Goal: Entertainment & Leisure: Consume media (video, audio)

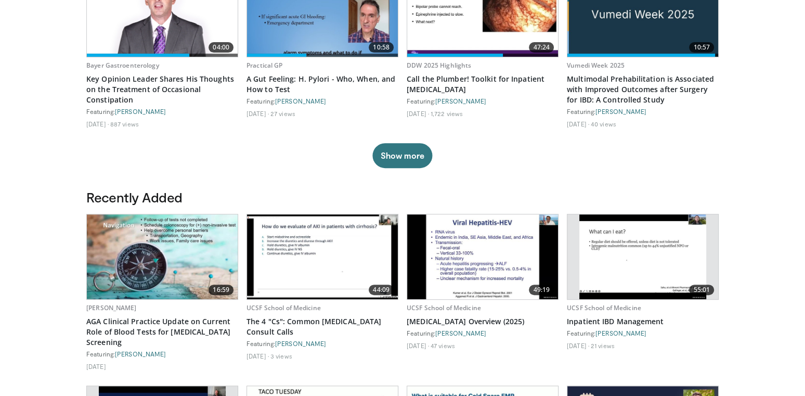
scroll to position [387, 0]
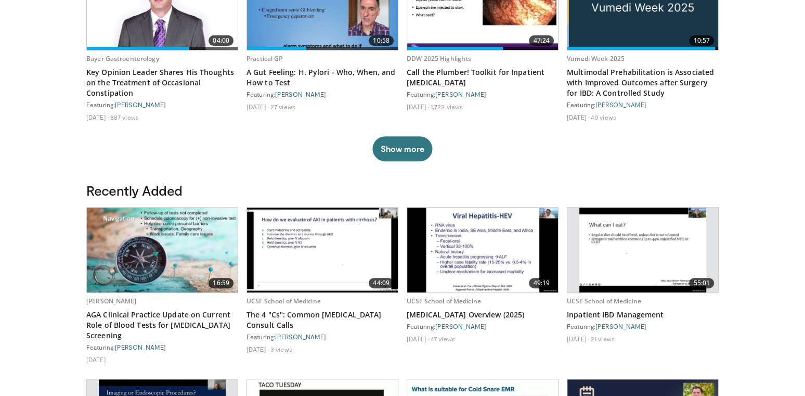
click at [136, 242] on img at bounding box center [162, 249] width 151 height 85
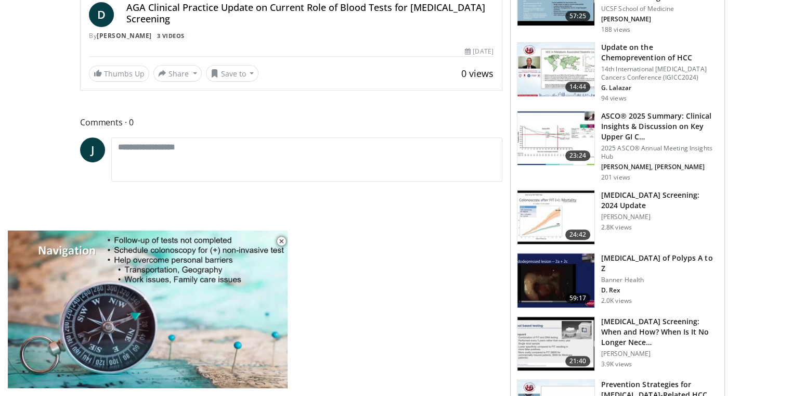
scroll to position [375, 0]
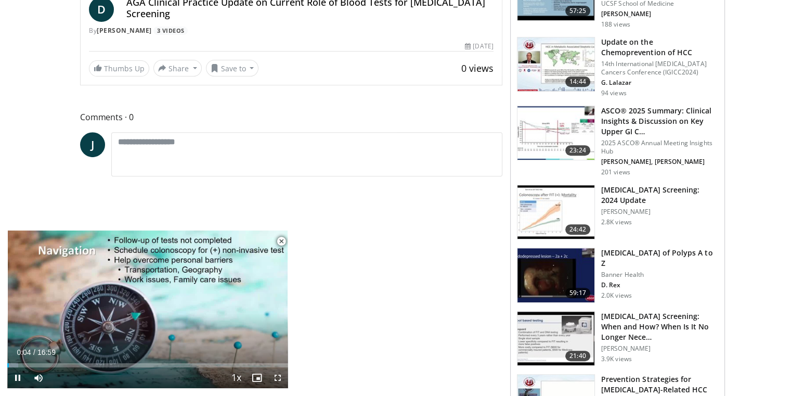
click at [280, 241] on span "Video Player" at bounding box center [281, 241] width 21 height 21
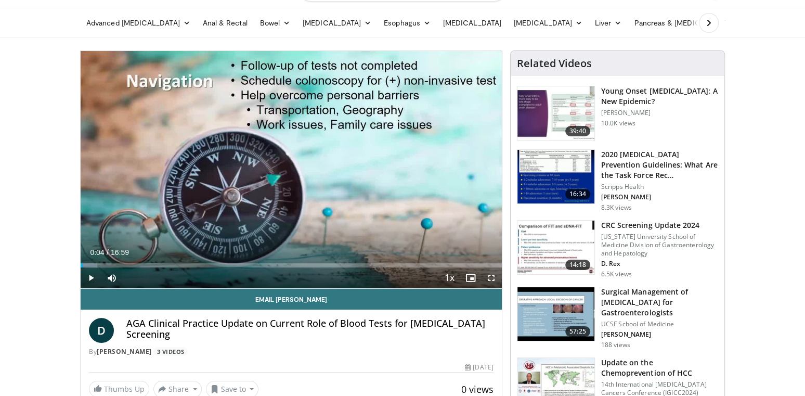
scroll to position [36, 0]
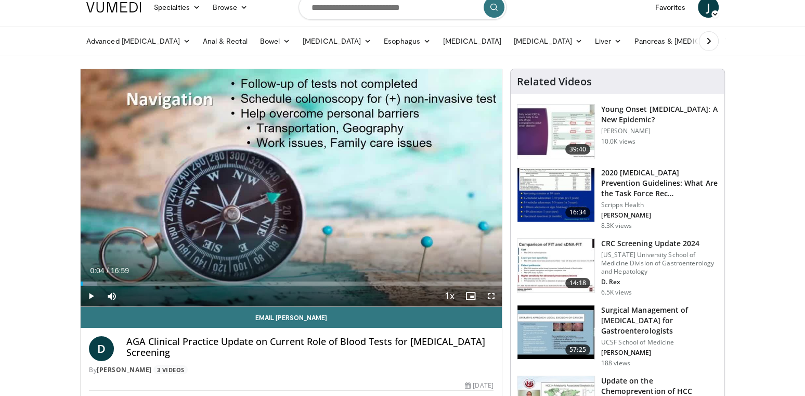
click at [90, 297] on span "Video Player" at bounding box center [91, 295] width 21 height 21
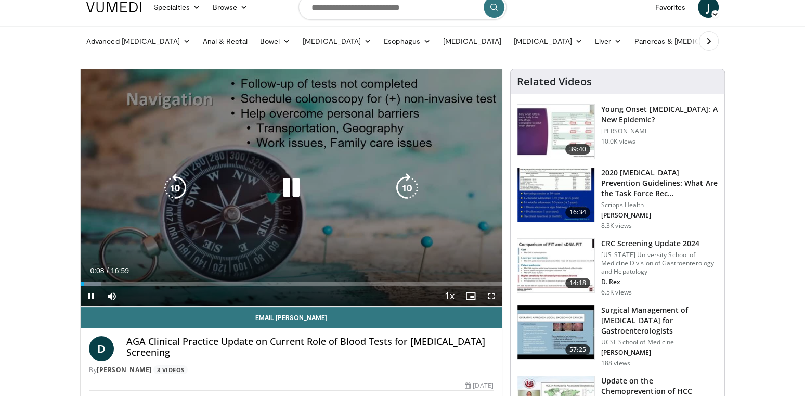
click at [172, 187] on icon "Video Player" at bounding box center [175, 187] width 29 height 29
click at [296, 185] on icon "Video Player" at bounding box center [291, 187] width 29 height 29
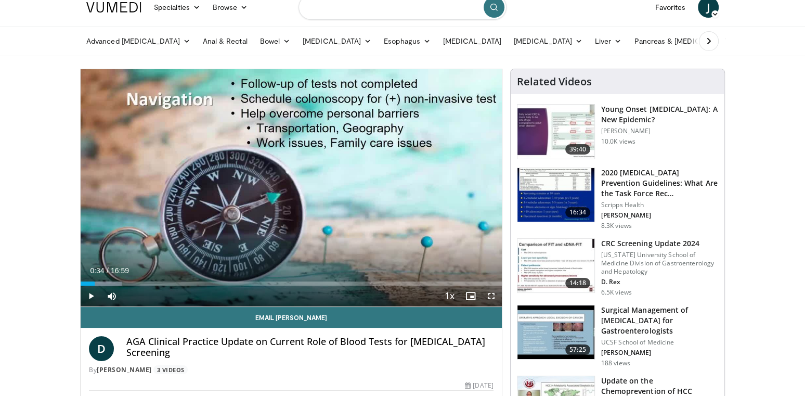
click at [364, 10] on input "Search topics, interventions" at bounding box center [402, 7] width 208 height 25
type input "**********"
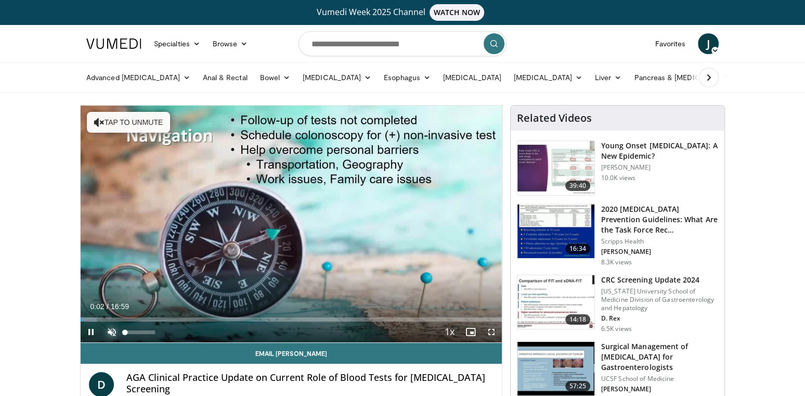
click at [114, 329] on span "Video Player" at bounding box center [111, 331] width 21 height 21
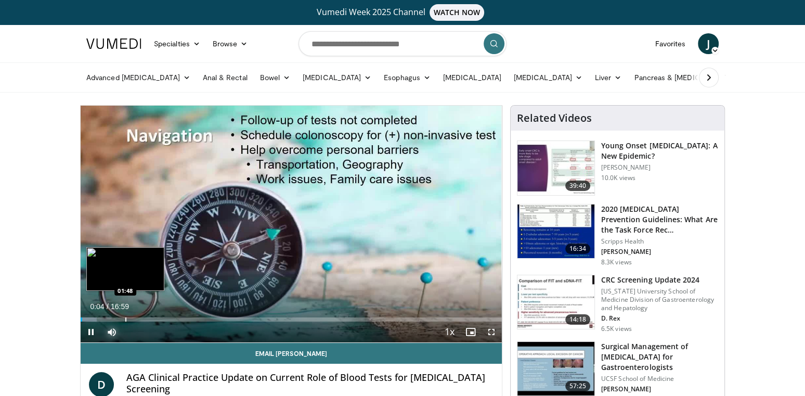
click at [125, 318] on div "Progress Bar" at bounding box center [125, 319] width 1 height 4
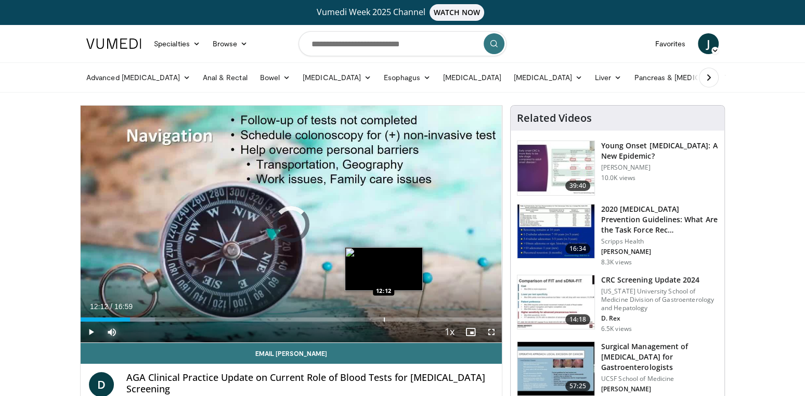
click at [384, 319] on div "Progress Bar" at bounding box center [384, 319] width 1 height 4
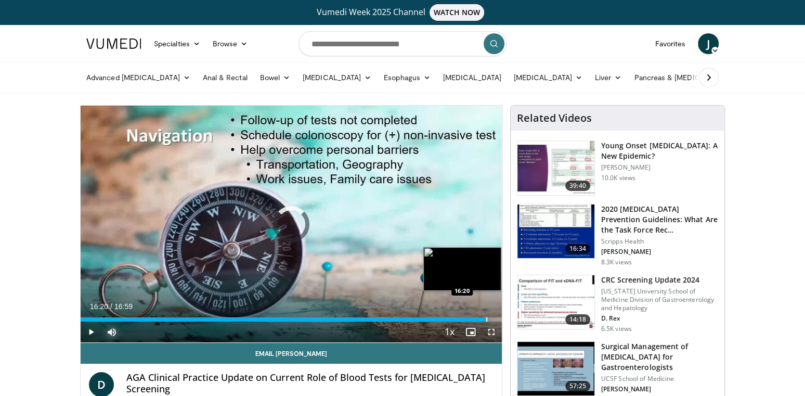
click at [486, 318] on div "Progress Bar" at bounding box center [486, 319] width 1 height 4
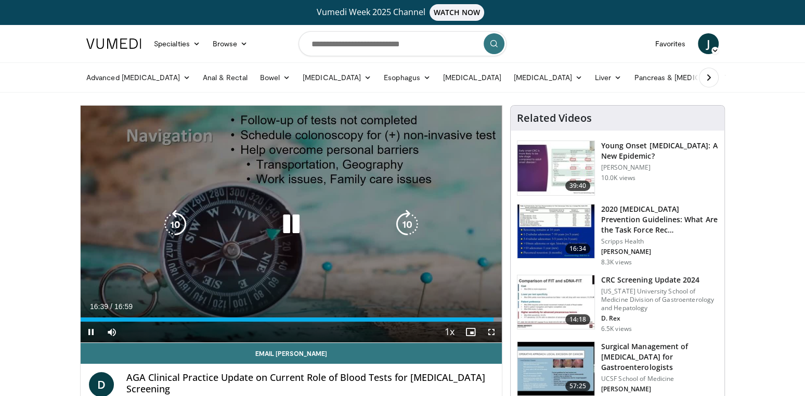
click at [297, 231] on icon "Video Player" at bounding box center [291, 223] width 29 height 29
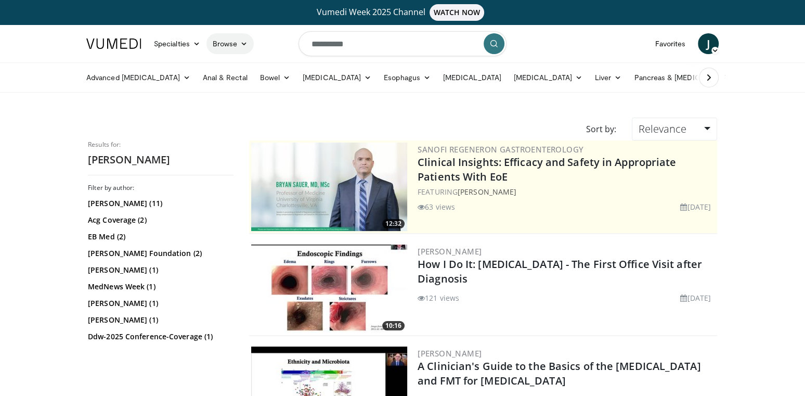
click at [233, 46] on link "Browse" at bounding box center [230, 43] width 48 height 21
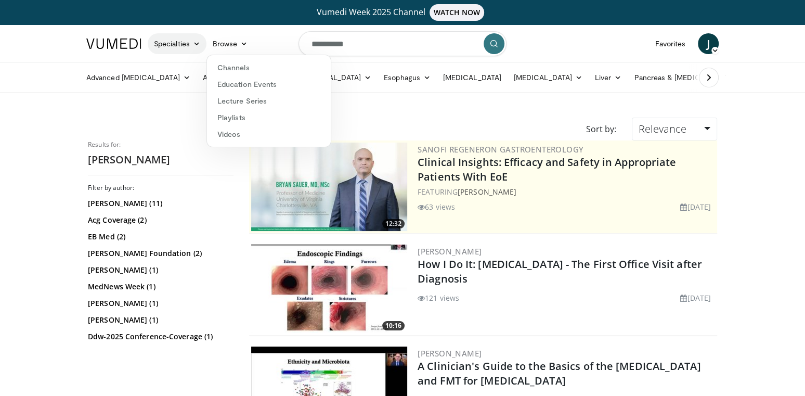
click at [182, 44] on link "Specialties" at bounding box center [177, 43] width 59 height 21
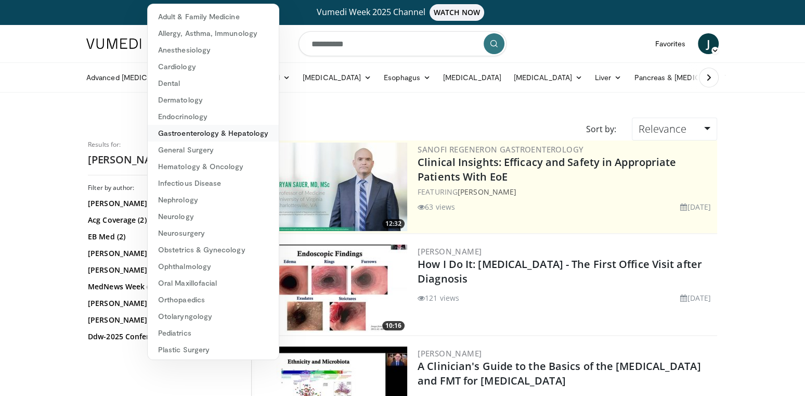
click at [216, 135] on link "Gastroenterology & Hepatology" at bounding box center [213, 133] width 131 height 17
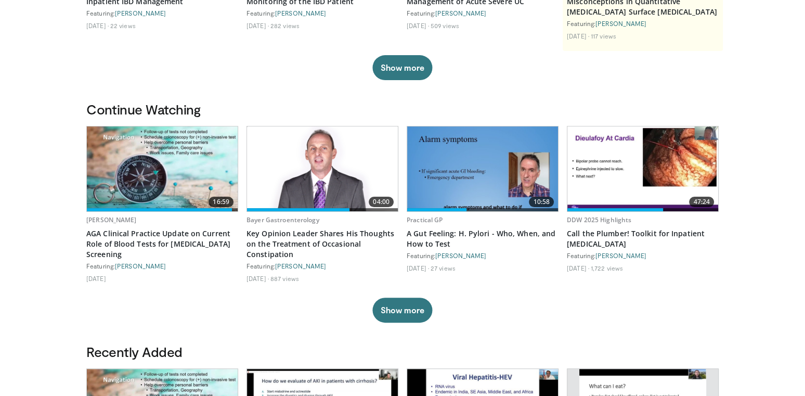
scroll to position [224, 0]
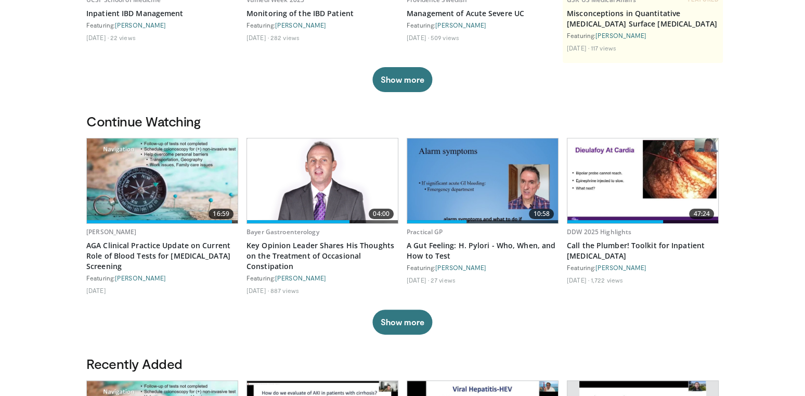
click at [165, 173] on img at bounding box center [162, 180] width 151 height 85
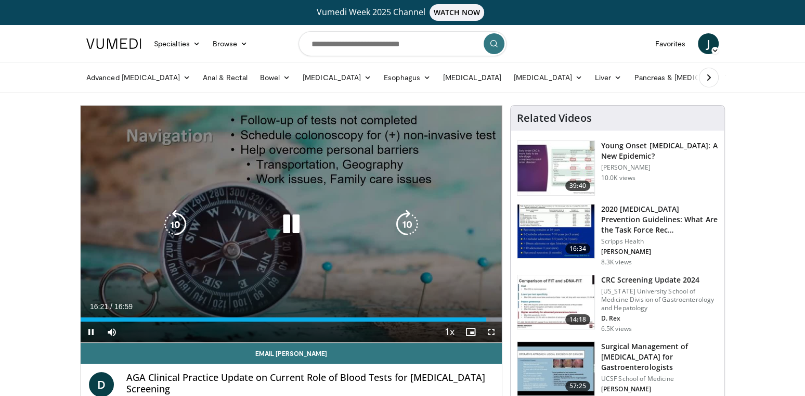
click at [181, 225] on icon "Video Player" at bounding box center [175, 223] width 29 height 29
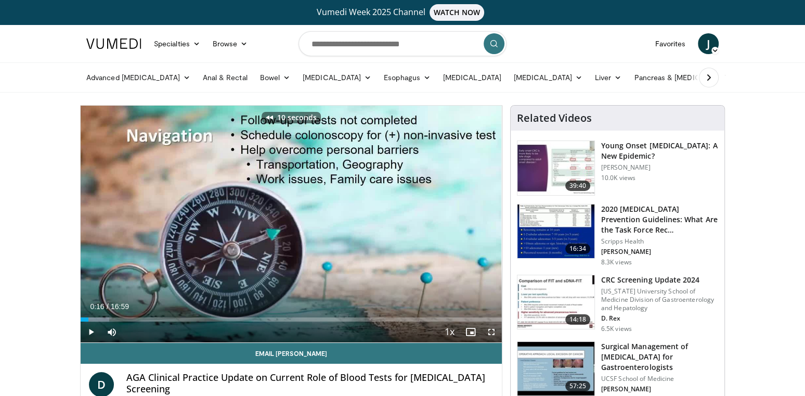
drag, startPoint x: 88, startPoint y: 316, endPoint x: 50, endPoint y: 324, distance: 38.5
drag, startPoint x: 84, startPoint y: 319, endPoint x: 44, endPoint y: 312, distance: 40.6
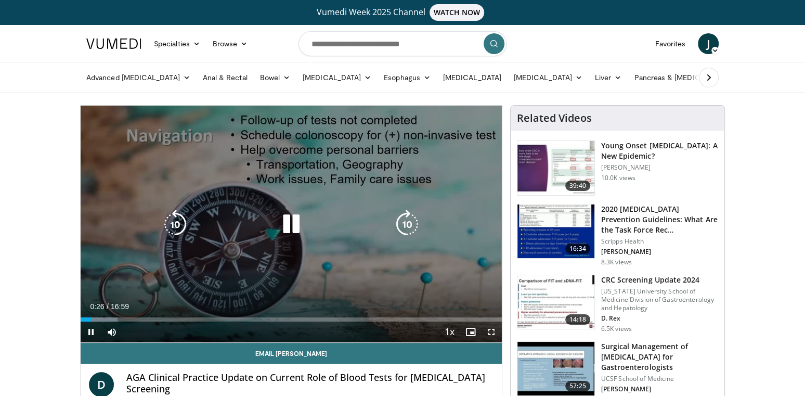
click at [297, 234] on icon "Video Player" at bounding box center [291, 223] width 29 height 29
click at [143, 124] on button "Tap to unmute" at bounding box center [128, 122] width 83 height 21
